Goal: Check status: Check status

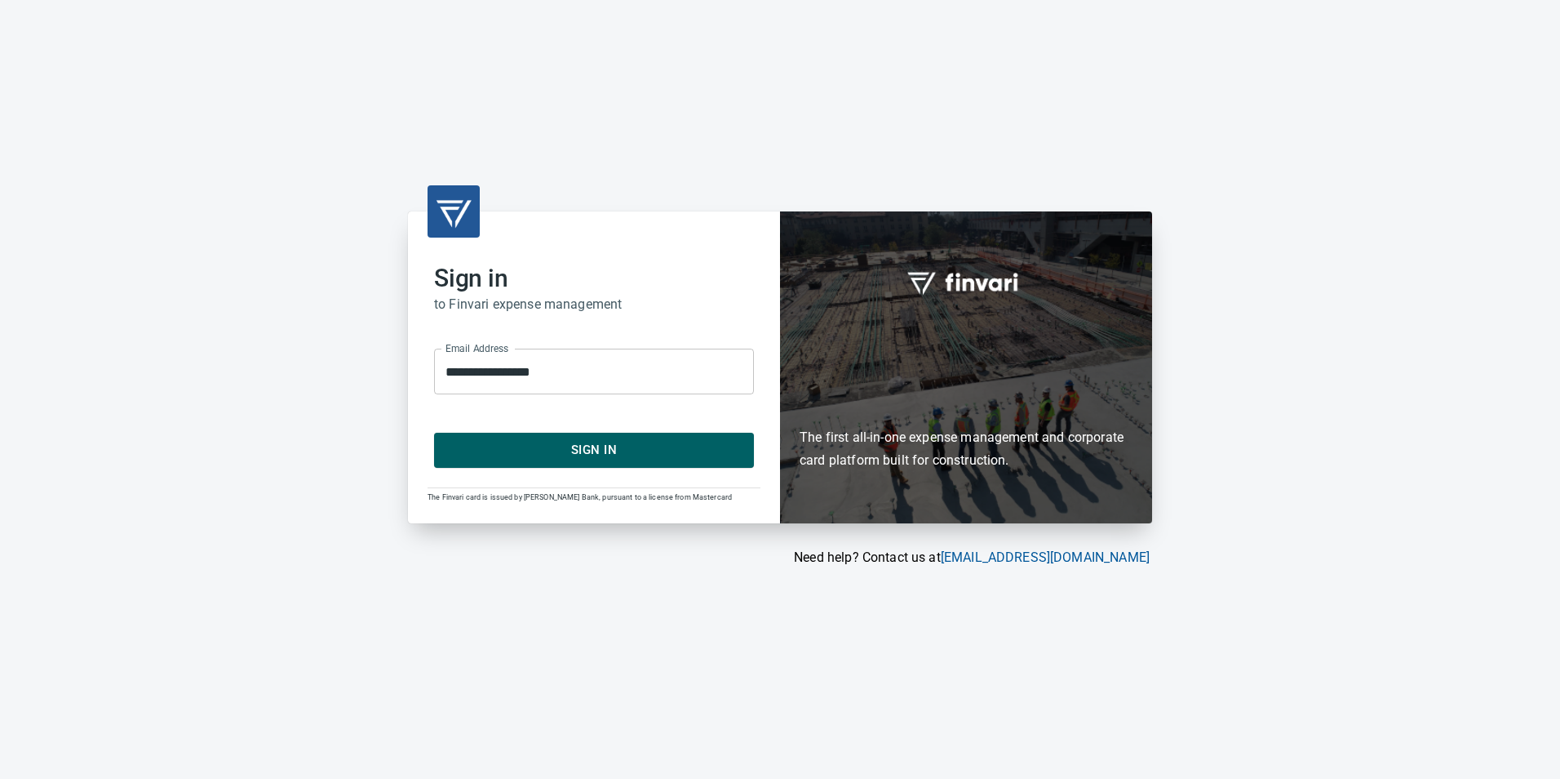
drag, startPoint x: 597, startPoint y: 457, endPoint x: 582, endPoint y: 445, distance: 19.1
click at [596, 457] on span "Sign In" at bounding box center [594, 449] width 284 height 21
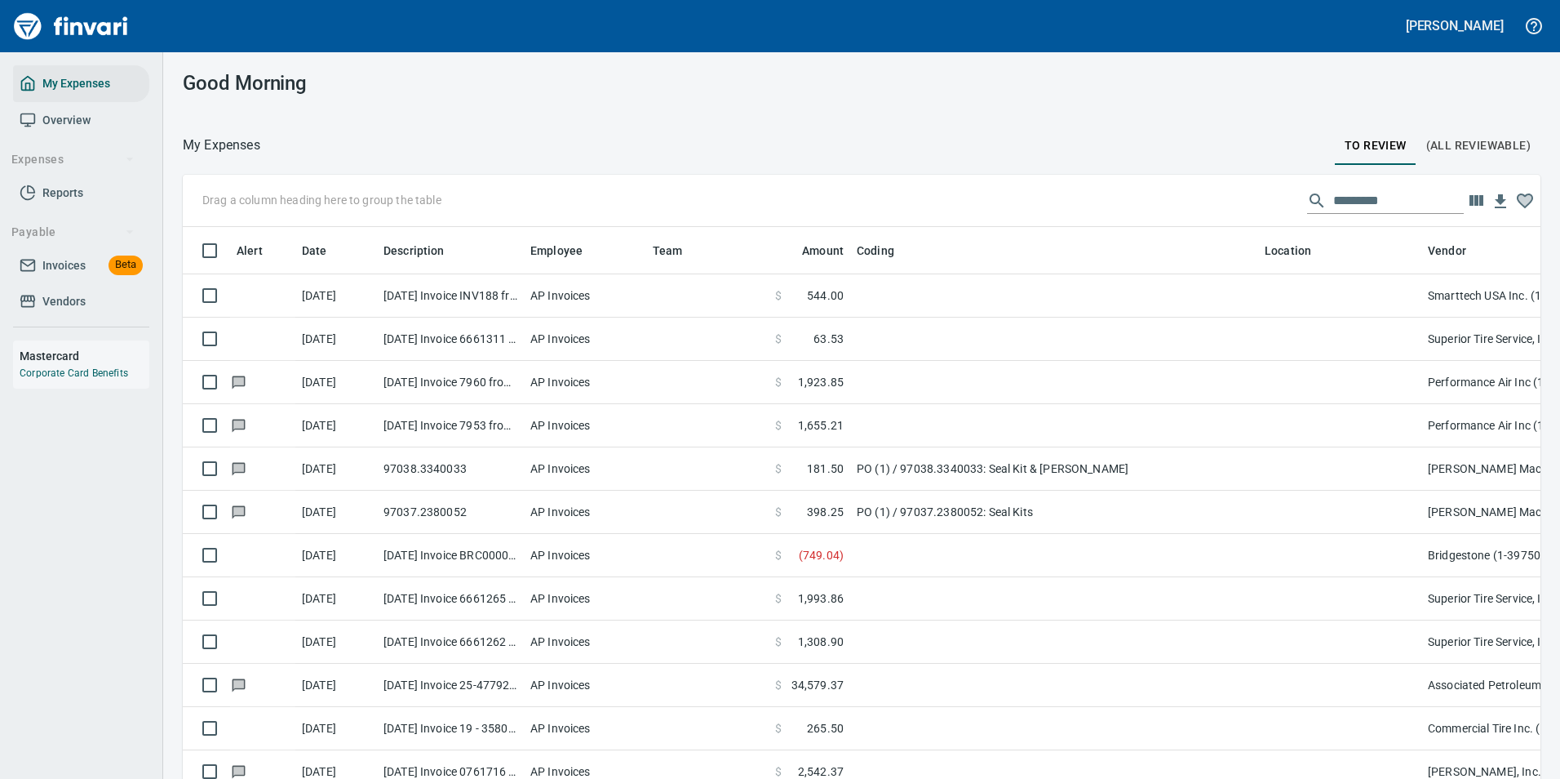
scroll to position [575, 1321]
click at [1348, 193] on input "text" at bounding box center [1399, 201] width 131 height 26
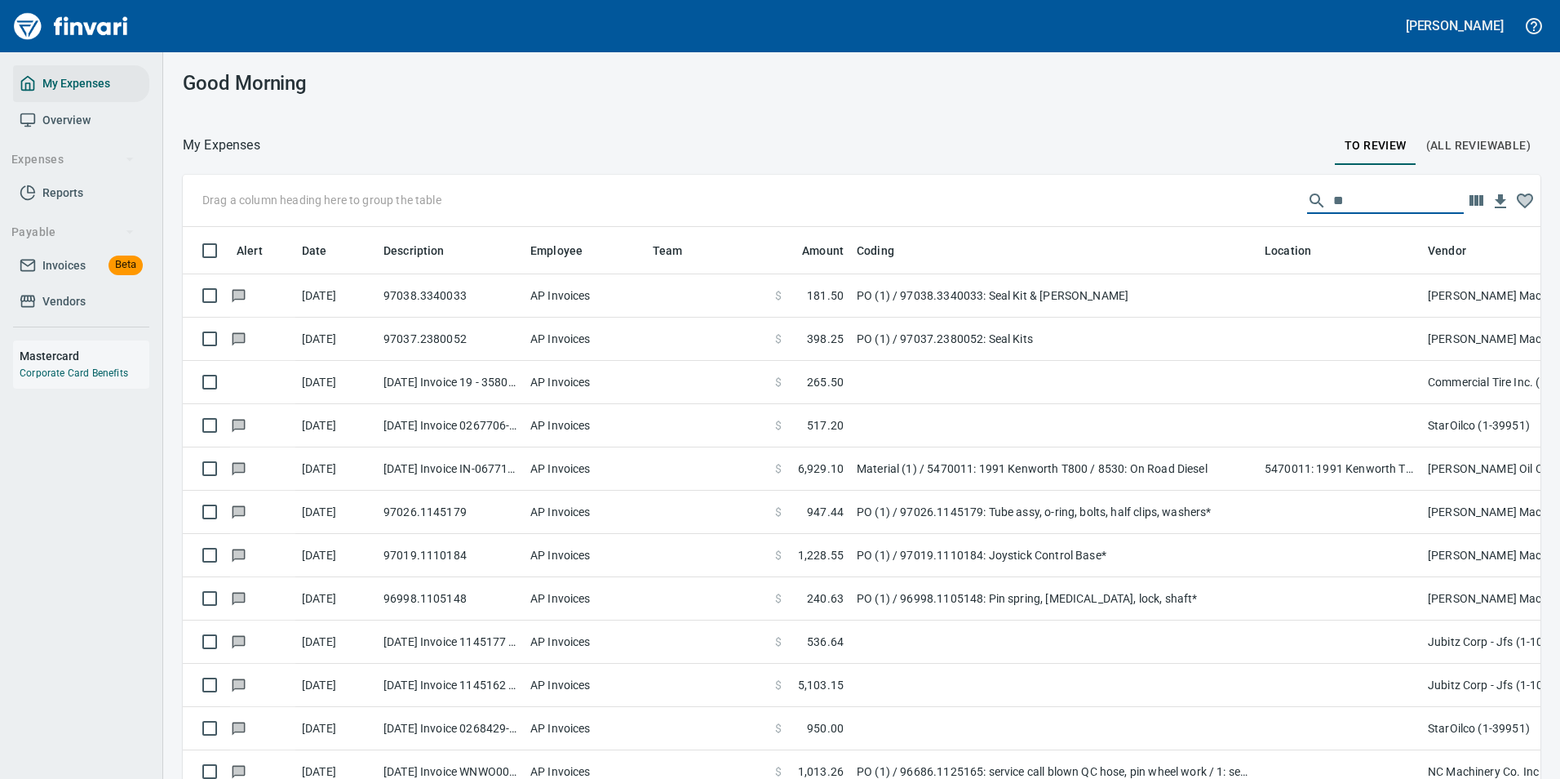
type input "**"
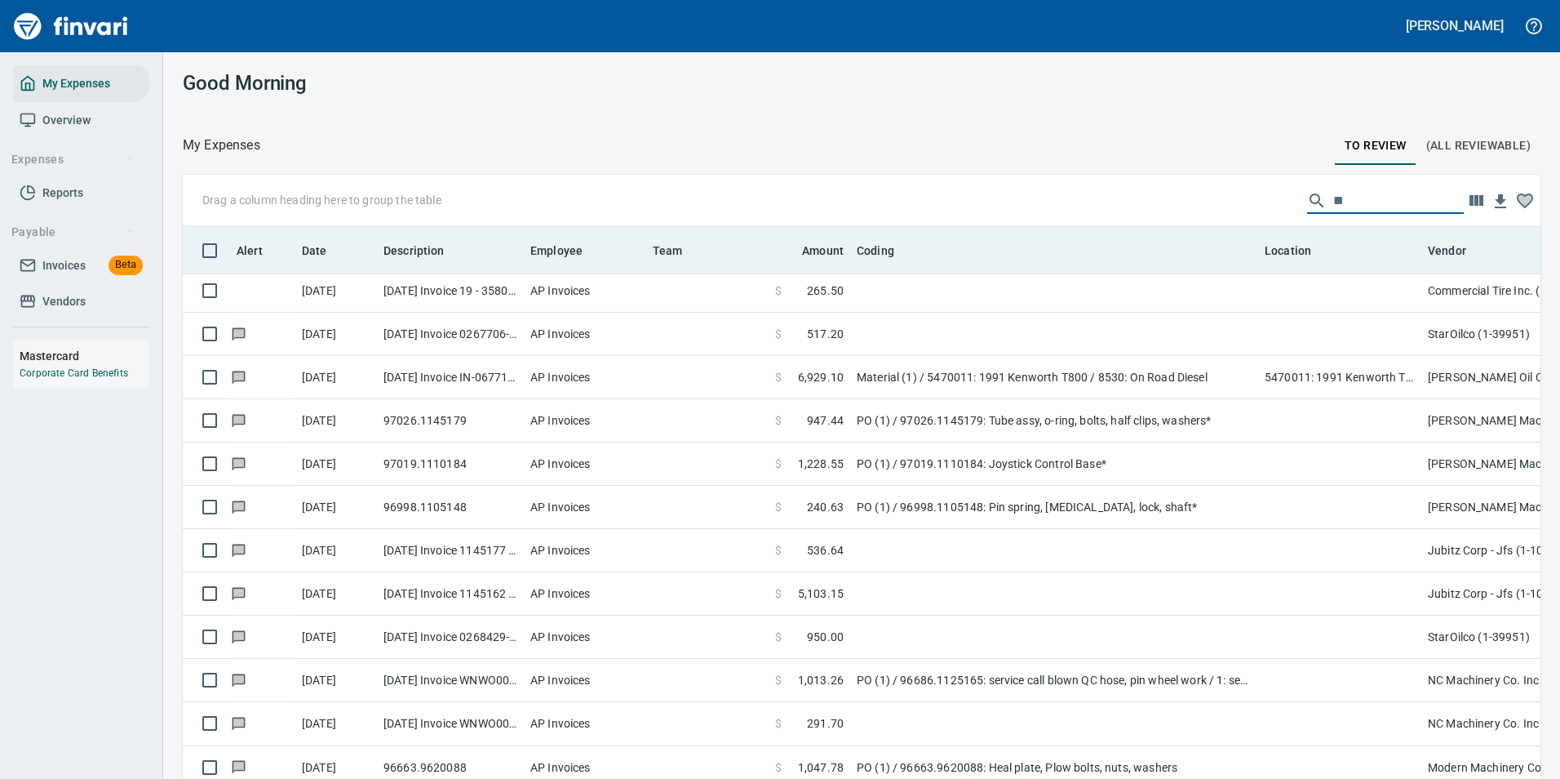
scroll to position [0, 0]
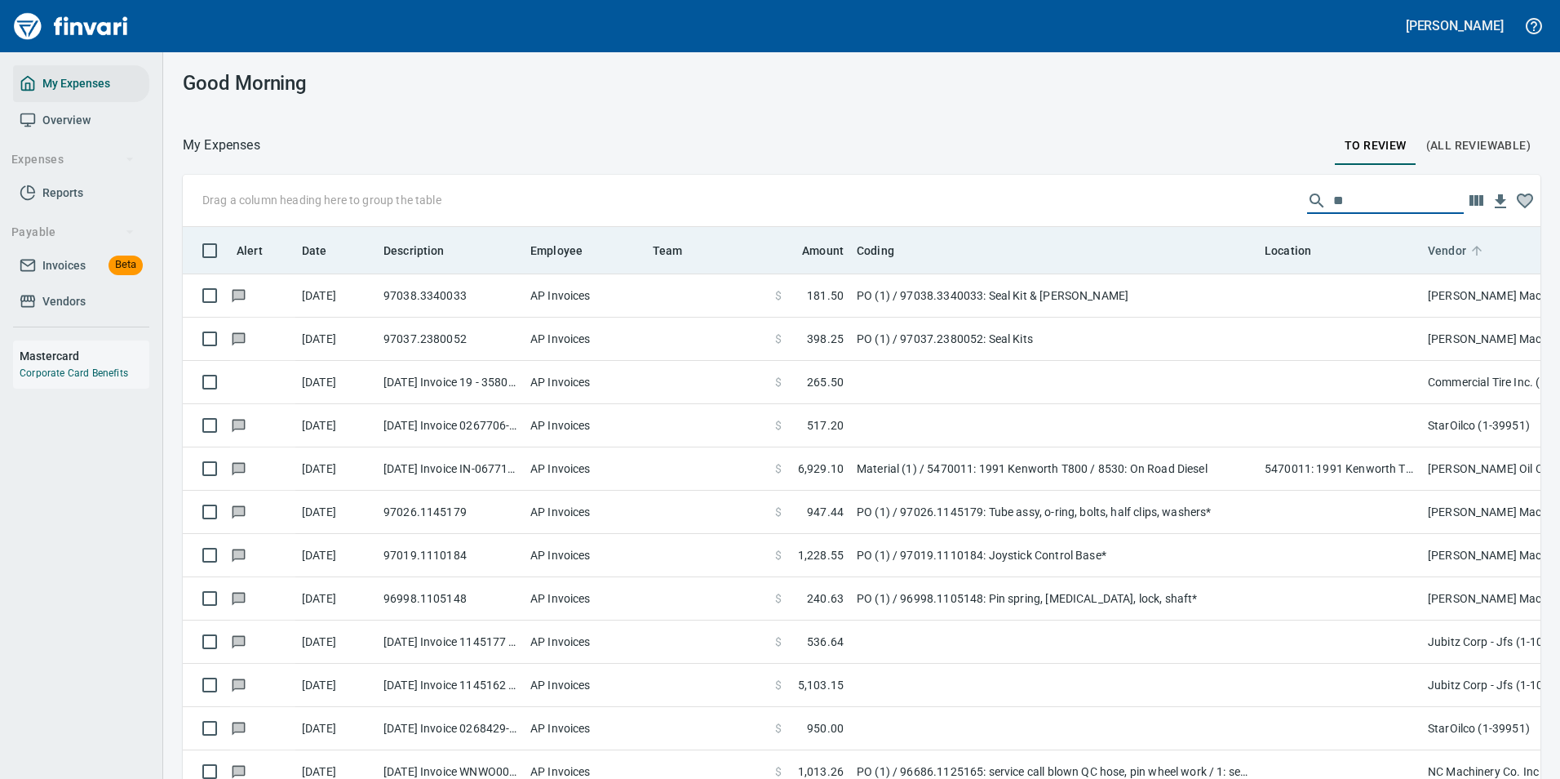
click at [1476, 256] on icon at bounding box center [1477, 250] width 15 height 15
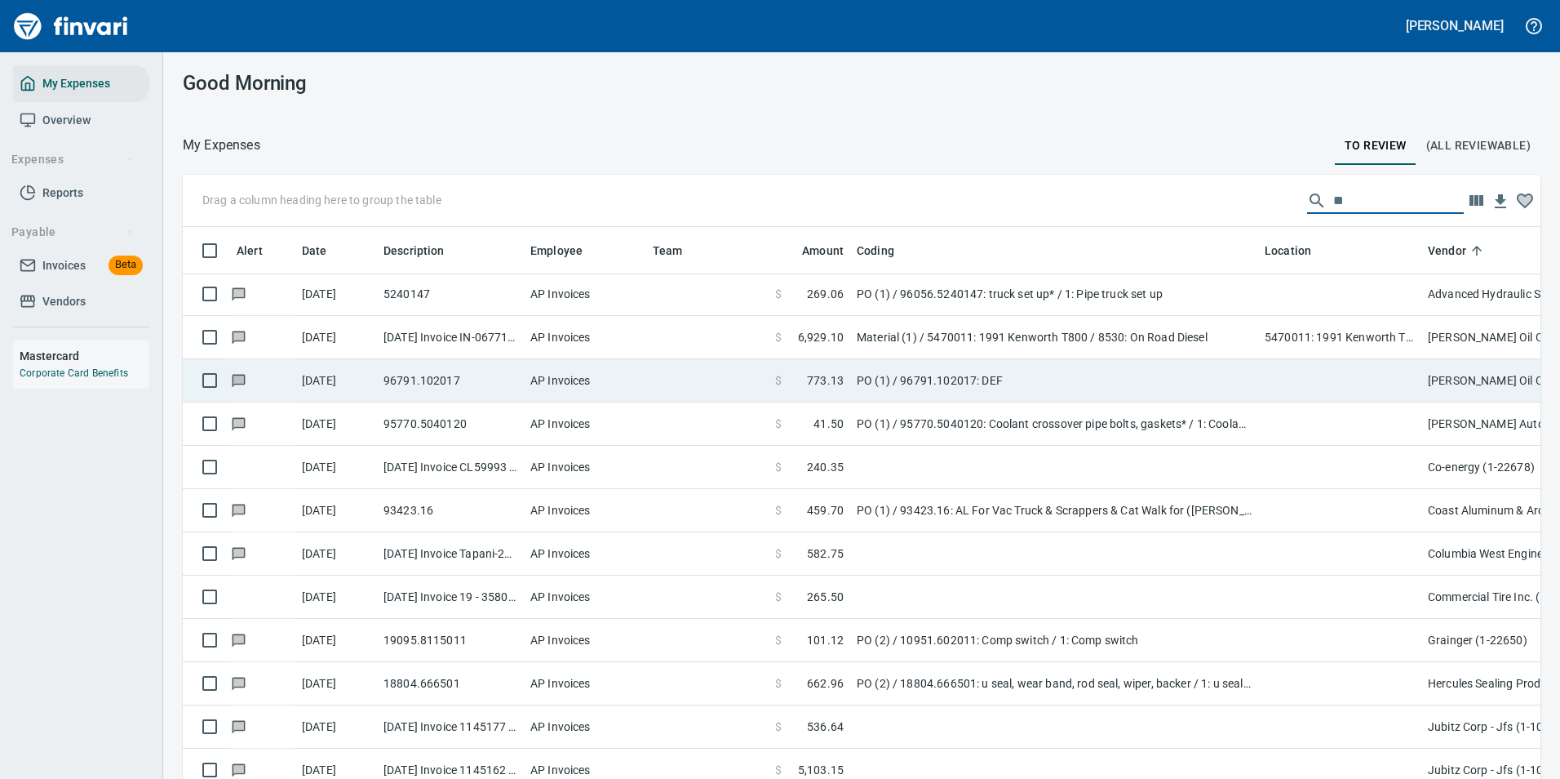
scroll to position [82, 0]
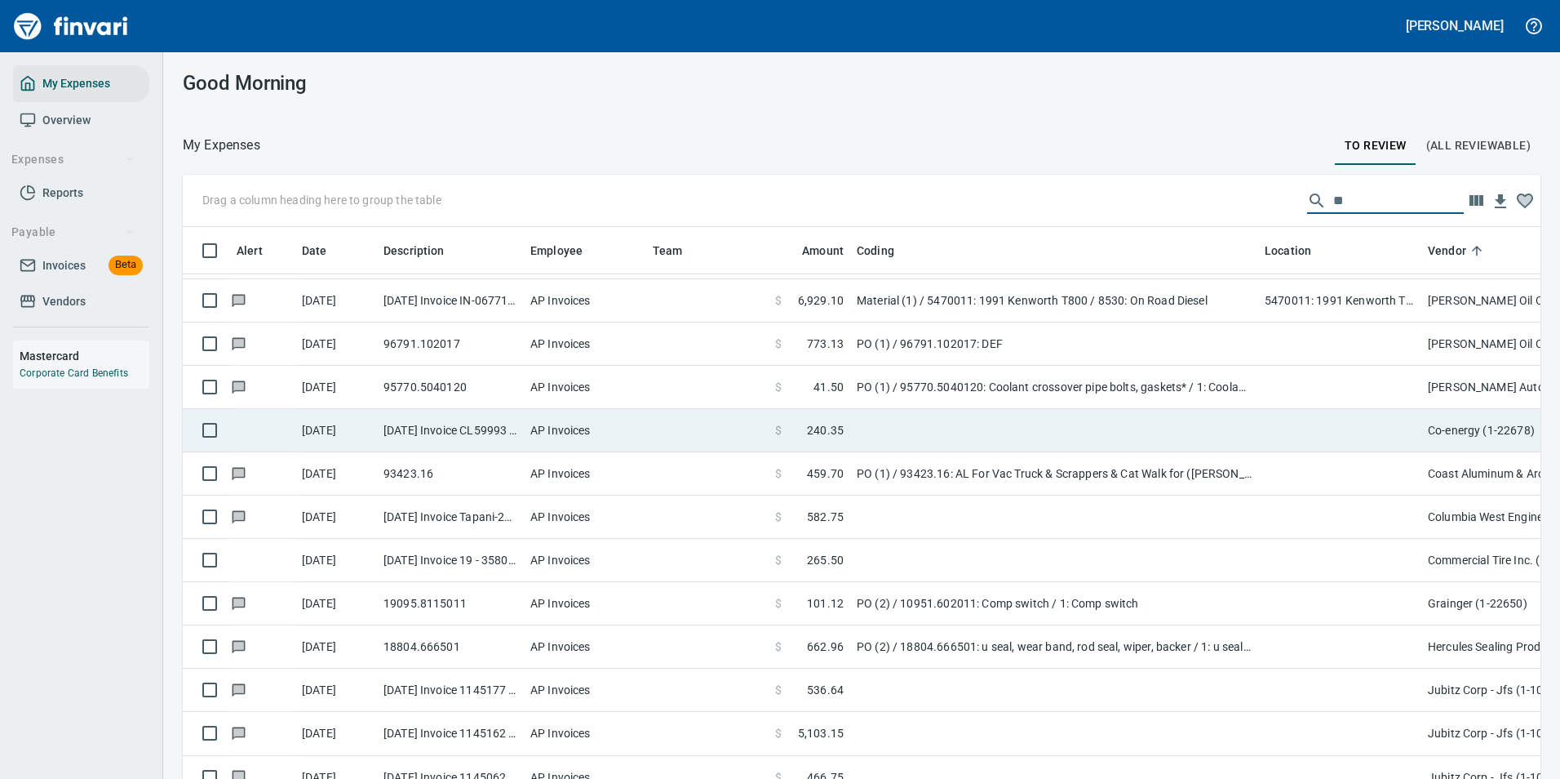
click at [1389, 433] on td at bounding box center [1339, 430] width 163 height 43
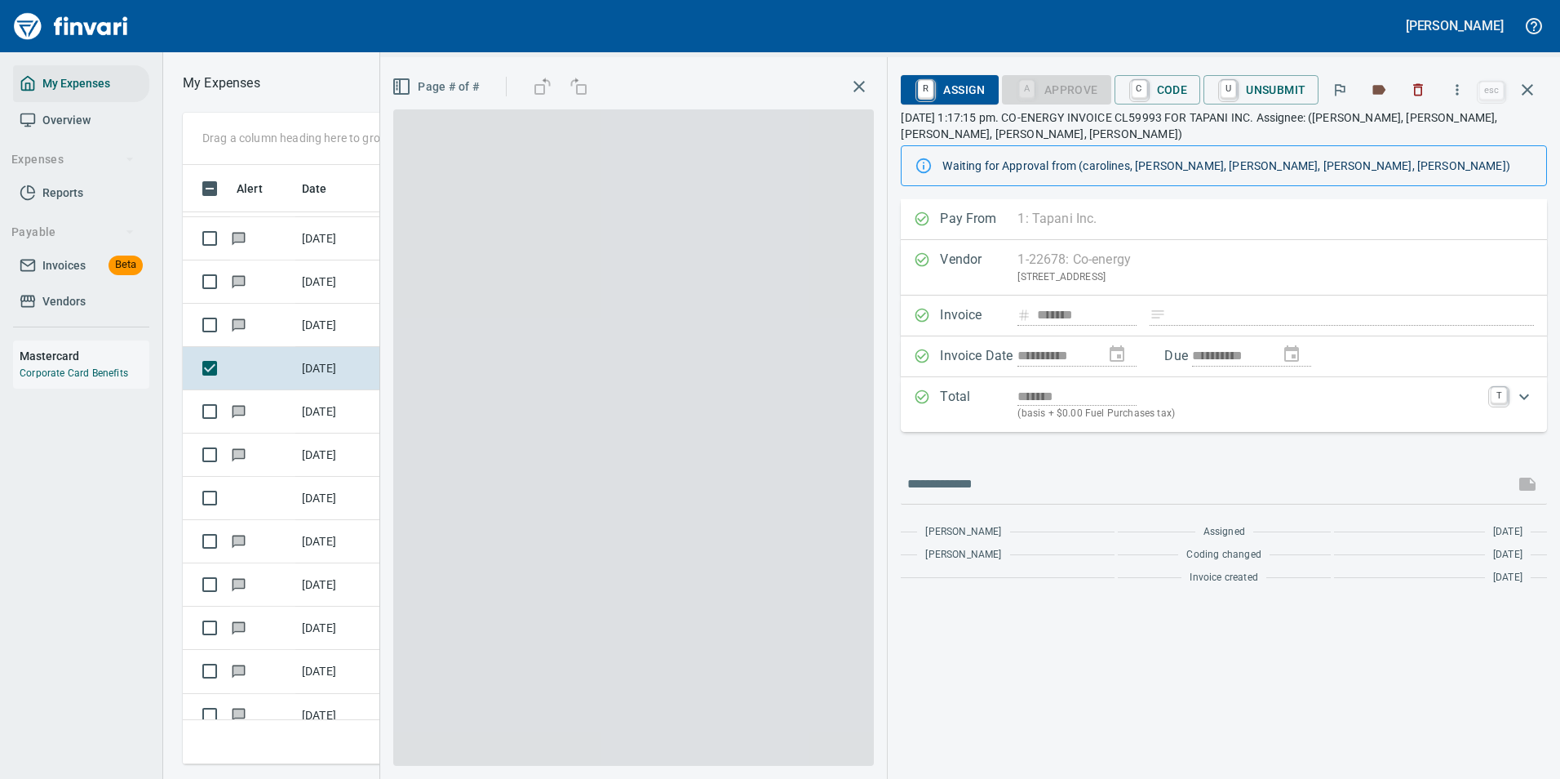
scroll to position [575, 925]
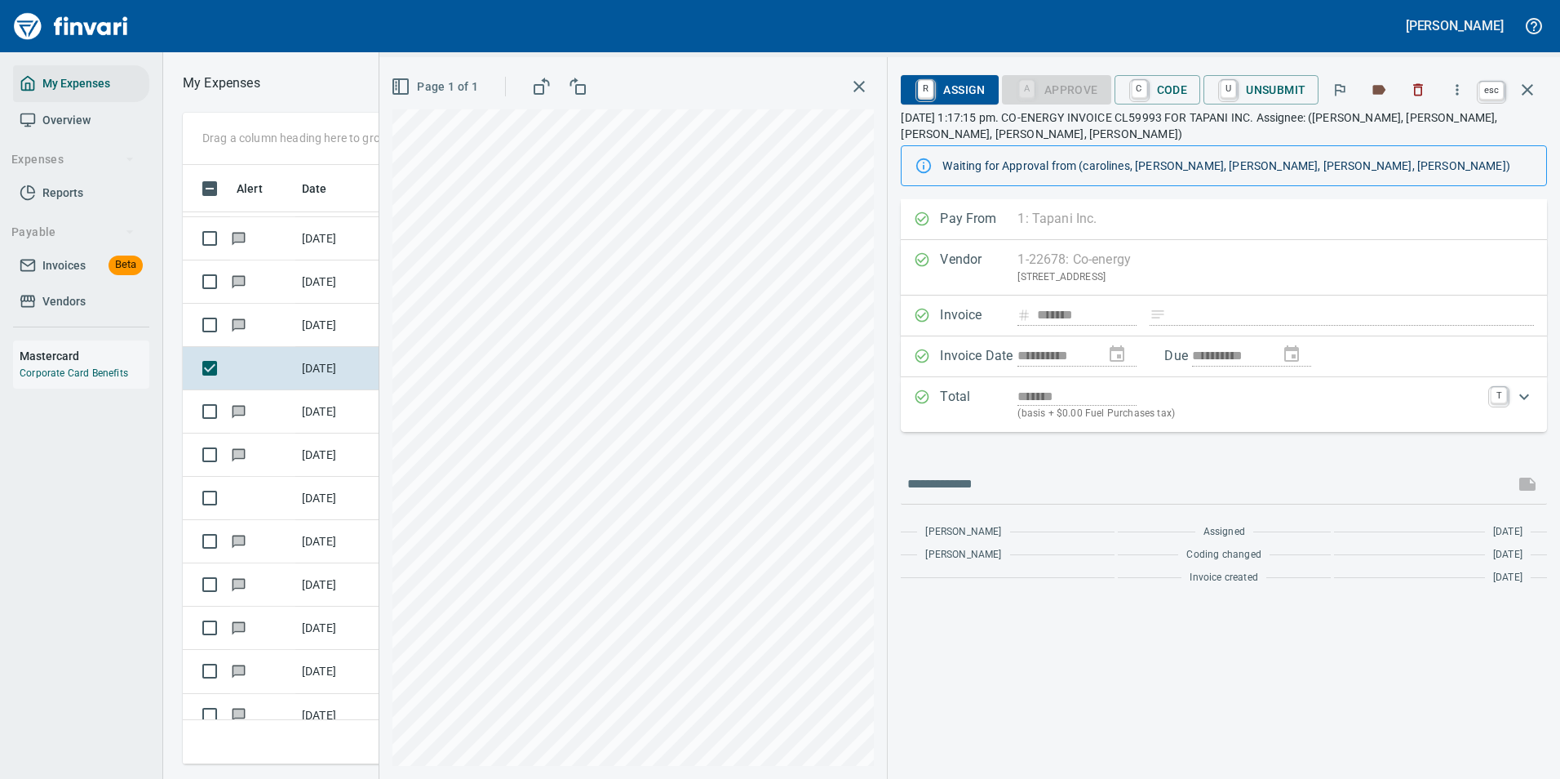
click at [1532, 92] on icon "button" at bounding box center [1528, 90] width 20 height 20
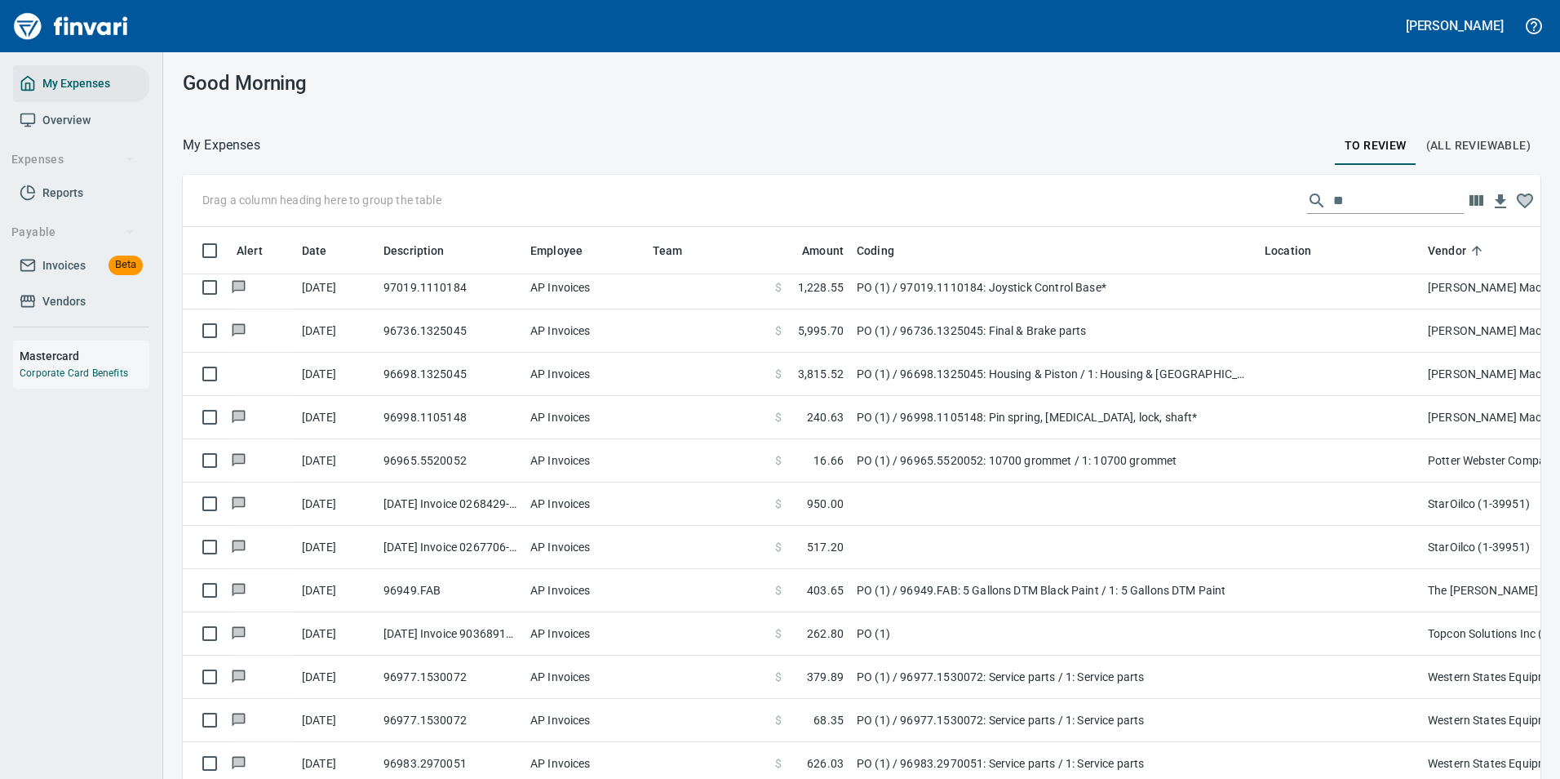
scroll to position [1322, 0]
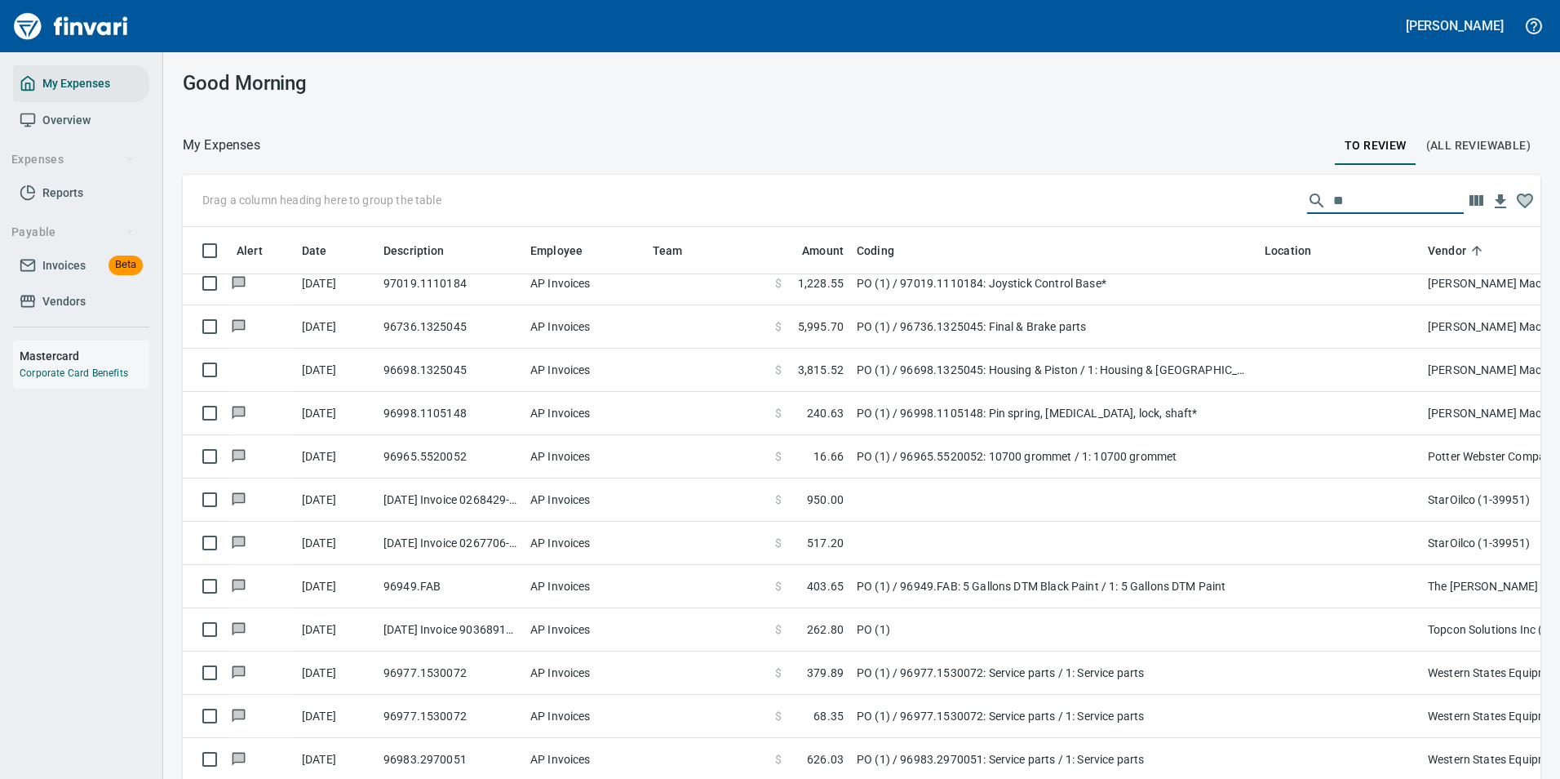
drag, startPoint x: 1341, startPoint y: 203, endPoint x: 1247, endPoint y: 190, distance: 94.8
click at [1276, 197] on div "Drag a column heading here to group the table **" at bounding box center [862, 201] width 1358 height 52
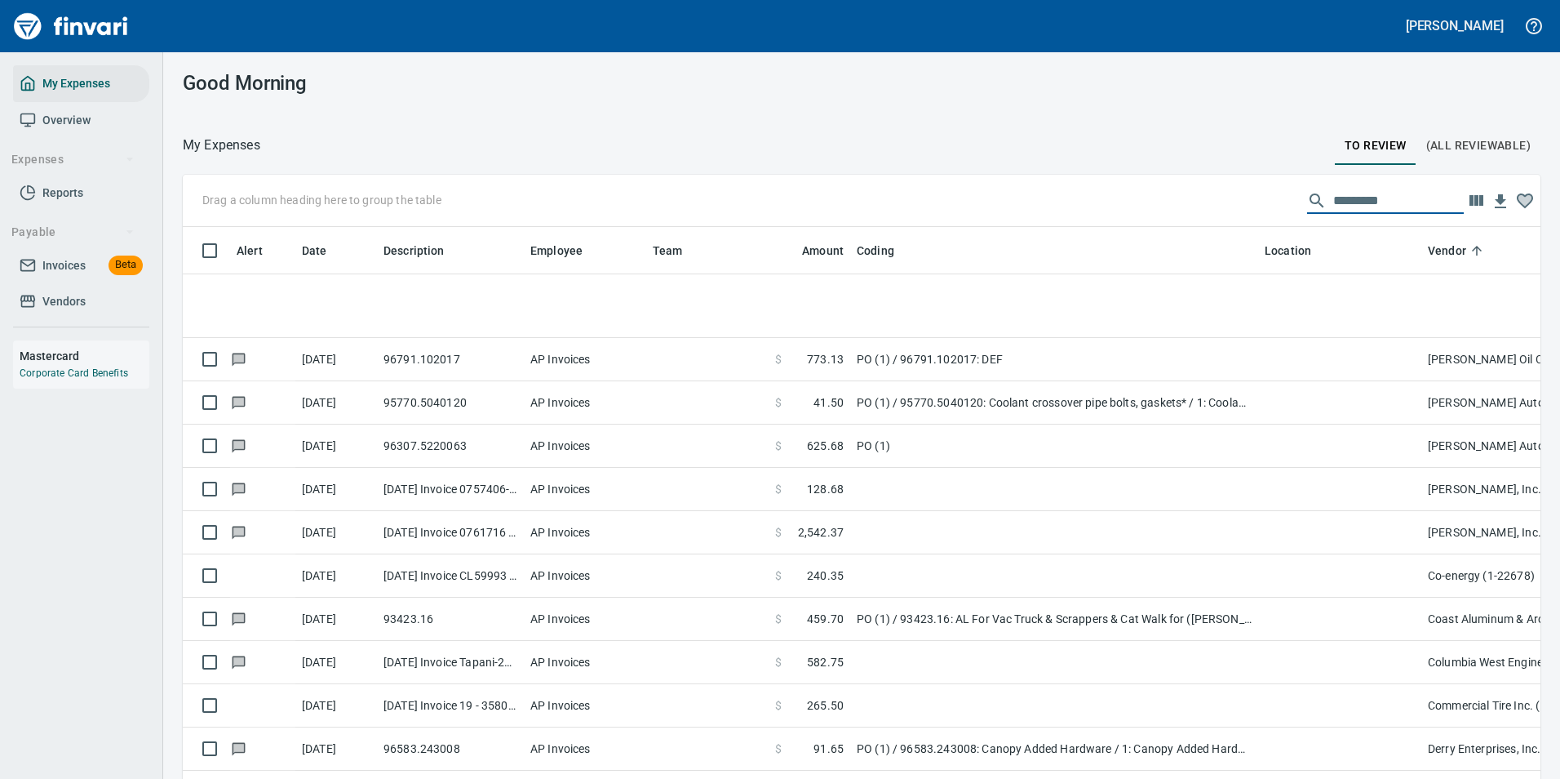
scroll to position [0, 0]
